Goal: Task Accomplishment & Management: Manage account settings

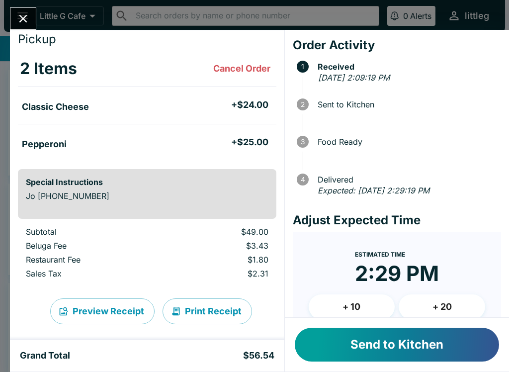
scroll to position [30, 0]
click at [342, 304] on button "+ 10" at bounding box center [352, 307] width 87 height 25
click at [344, 343] on button "Send to Kitchen" at bounding box center [397, 345] width 204 height 34
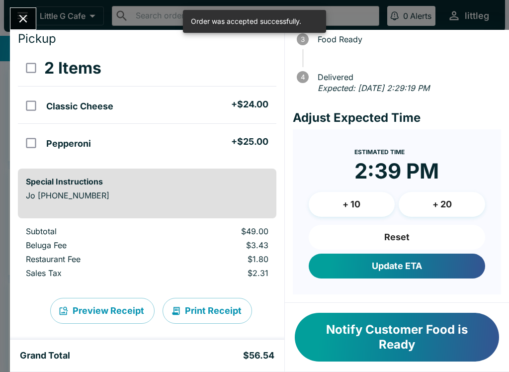
scroll to position [102, 0]
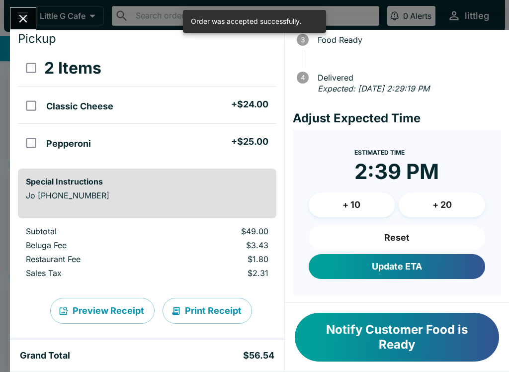
click at [376, 279] on button "Update ETA" at bounding box center [397, 266] width 177 height 25
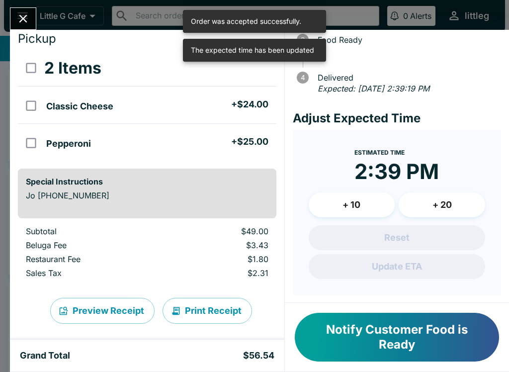
click at [22, 24] on icon "Close" at bounding box center [22, 18] width 13 height 13
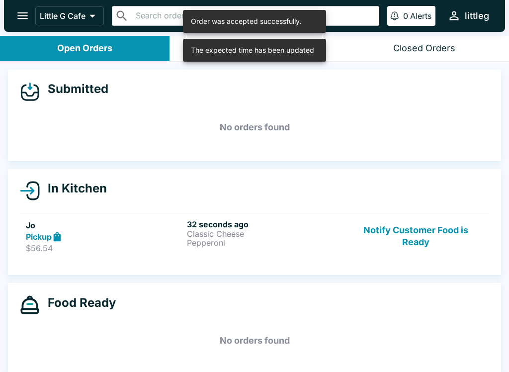
click at [54, 229] on h5 "Jo" at bounding box center [104, 225] width 157 height 12
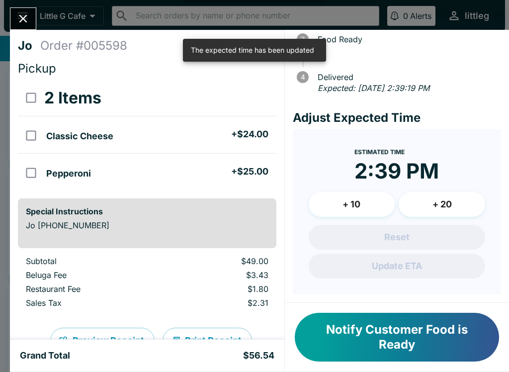
scroll to position [113, 0]
click at [320, 204] on button "+ 10" at bounding box center [352, 204] width 87 height 25
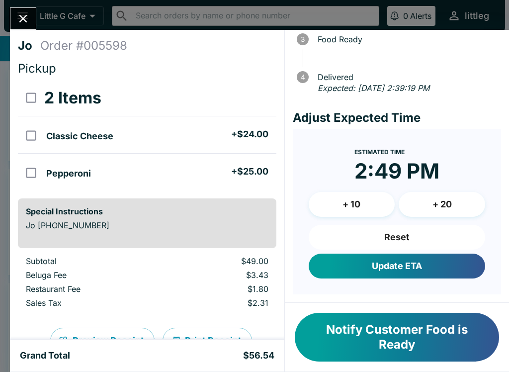
click at [328, 261] on button "Update ETA" at bounding box center [397, 266] width 177 height 25
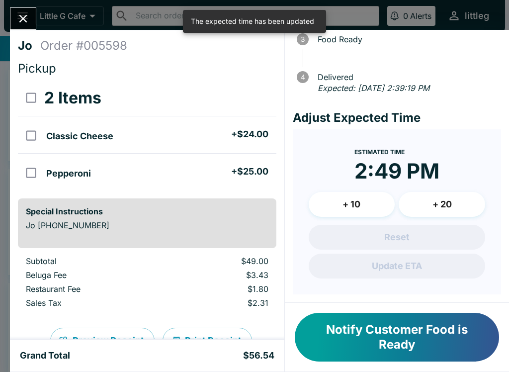
scroll to position [101, 0]
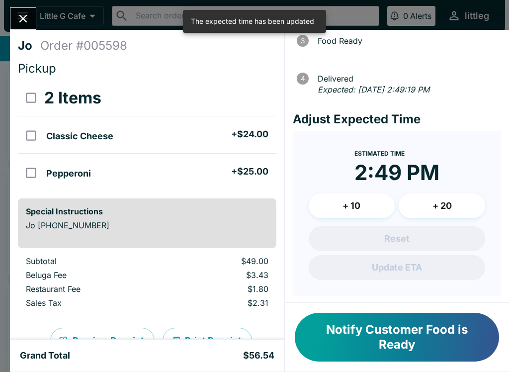
click at [29, 19] on icon "Close" at bounding box center [22, 18] width 13 height 13
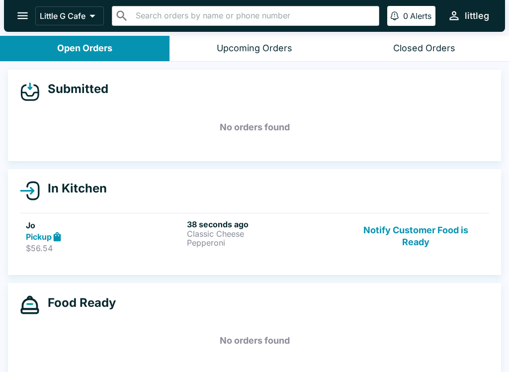
click at [29, 16] on icon "open drawer" at bounding box center [22, 15] width 13 height 13
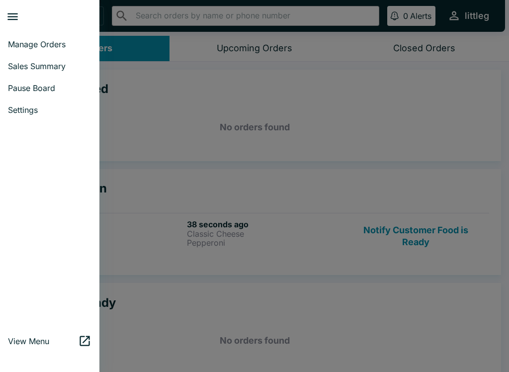
click at [25, 89] on span "Pause Board" at bounding box center [50, 88] width 84 height 10
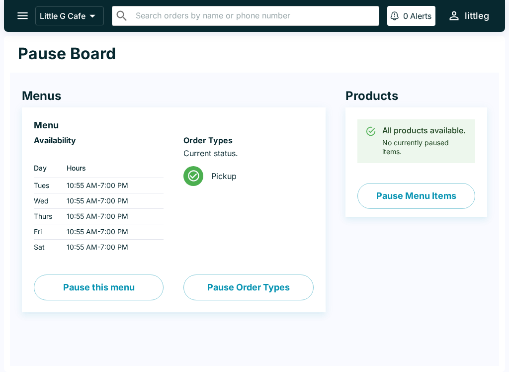
click at [383, 201] on button "Pause Menu Items" at bounding box center [417, 196] width 118 height 26
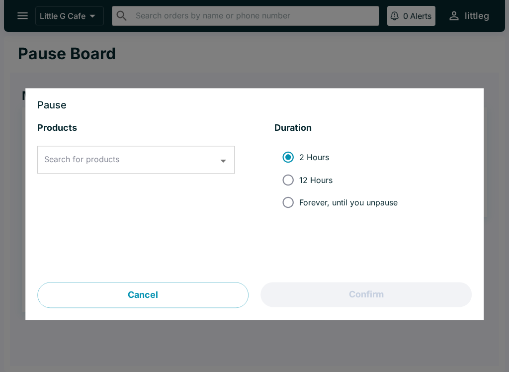
click at [175, 157] on input "Search for products" at bounding box center [129, 160] width 174 height 19
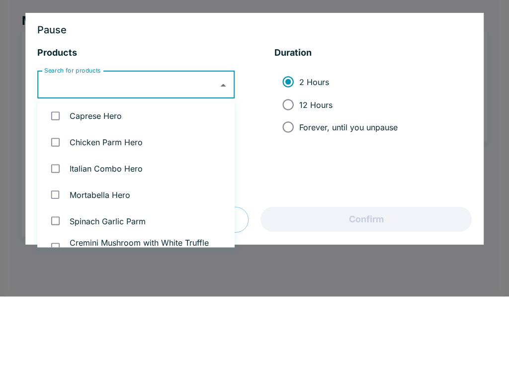
click at [290, 192] on input "Forever, until you unpause" at bounding box center [288, 203] width 22 height 22
radio input "true"
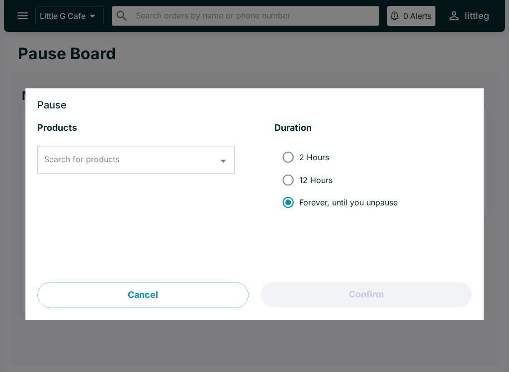
click at [151, 165] on input "Search for products" at bounding box center [129, 160] width 174 height 19
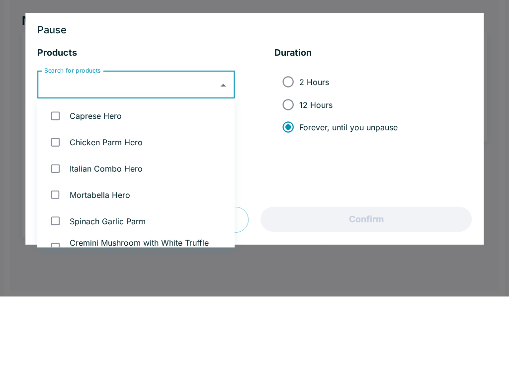
click at [60, 207] on input "checkbox" at bounding box center [55, 217] width 20 height 20
checkbox input "true"
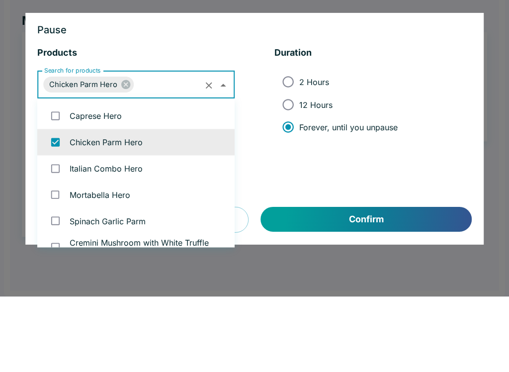
click at [64, 181] on input "checkbox" at bounding box center [55, 191] width 20 height 20
checkbox input "true"
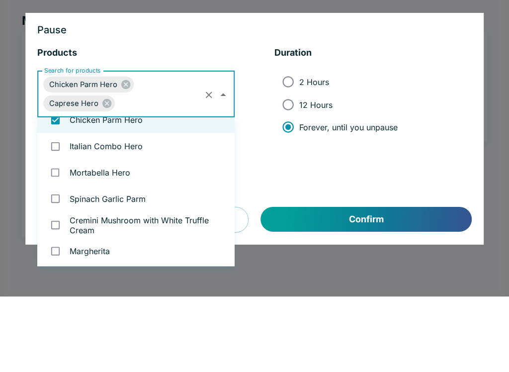
click at [62, 211] on input "checkbox" at bounding box center [55, 221] width 20 height 20
checkbox input "true"
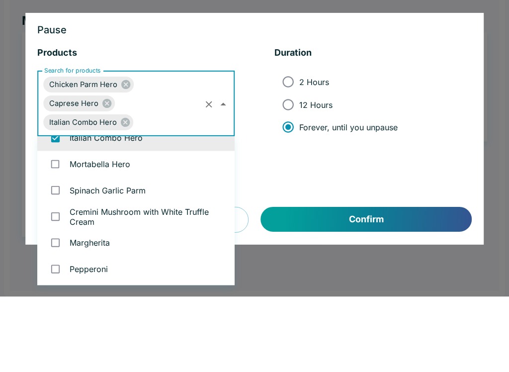
scroll to position [73, 0]
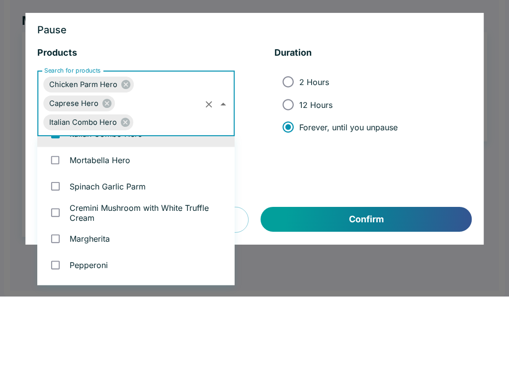
click at [64, 225] on input "checkbox" at bounding box center [55, 235] width 20 height 20
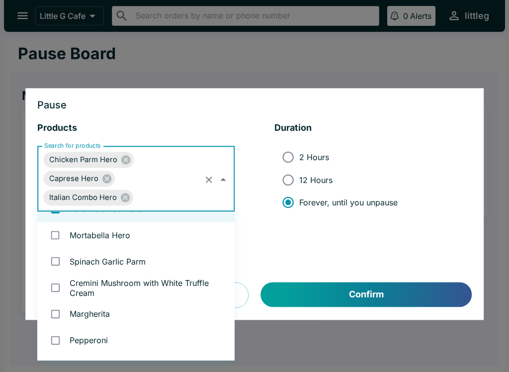
click at [60, 238] on input "checkbox" at bounding box center [55, 235] width 20 height 20
checkbox input "true"
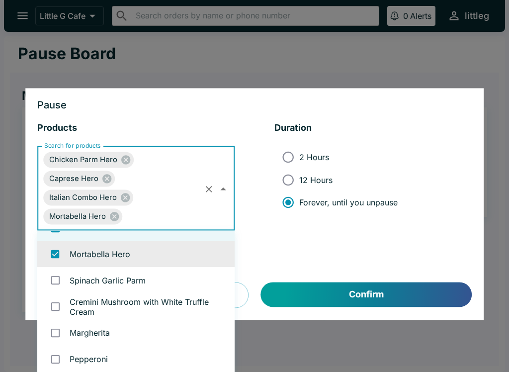
click at [318, 292] on button "Confirm" at bounding box center [366, 295] width 211 height 25
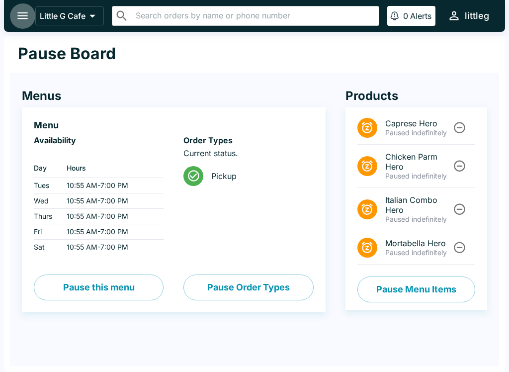
click at [19, 21] on icon "open drawer" at bounding box center [22, 15] width 13 height 13
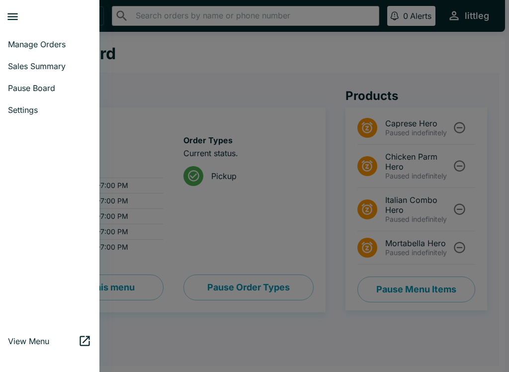
click at [42, 35] on link "Manage Orders" at bounding box center [50, 44] width 100 height 22
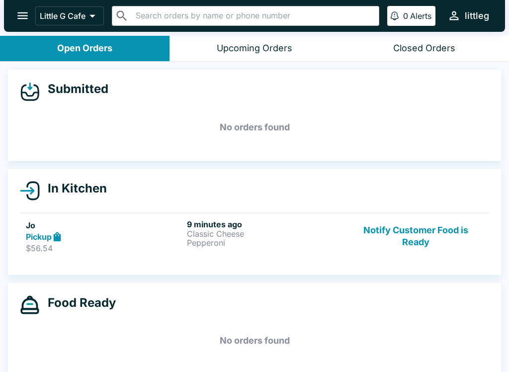
click at [253, 229] on p "Classic Cheese" at bounding box center [265, 233] width 157 height 9
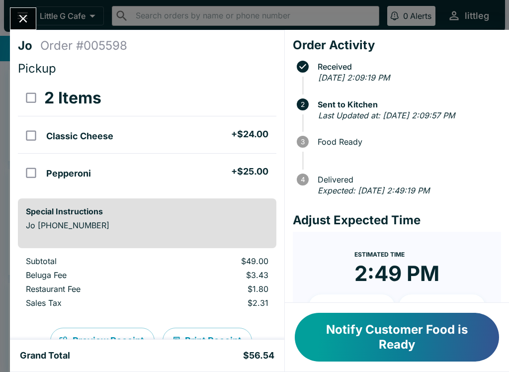
click at [27, 23] on icon "Close" at bounding box center [22, 18] width 13 height 13
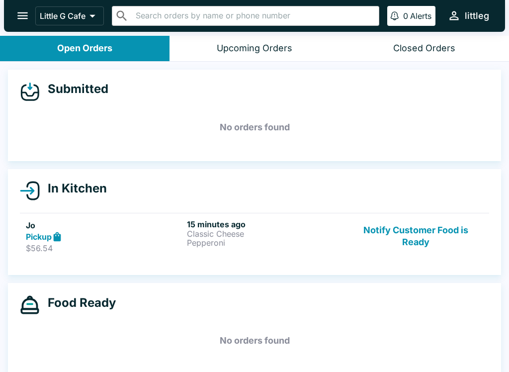
click at [427, 229] on button "Notify Customer Food is Ready" at bounding box center [416, 236] width 135 height 34
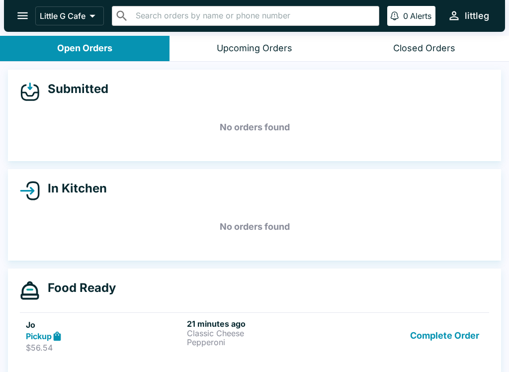
click at [443, 330] on button "Complete Order" at bounding box center [444, 336] width 77 height 34
